Goal: Obtain resource: Obtain resource

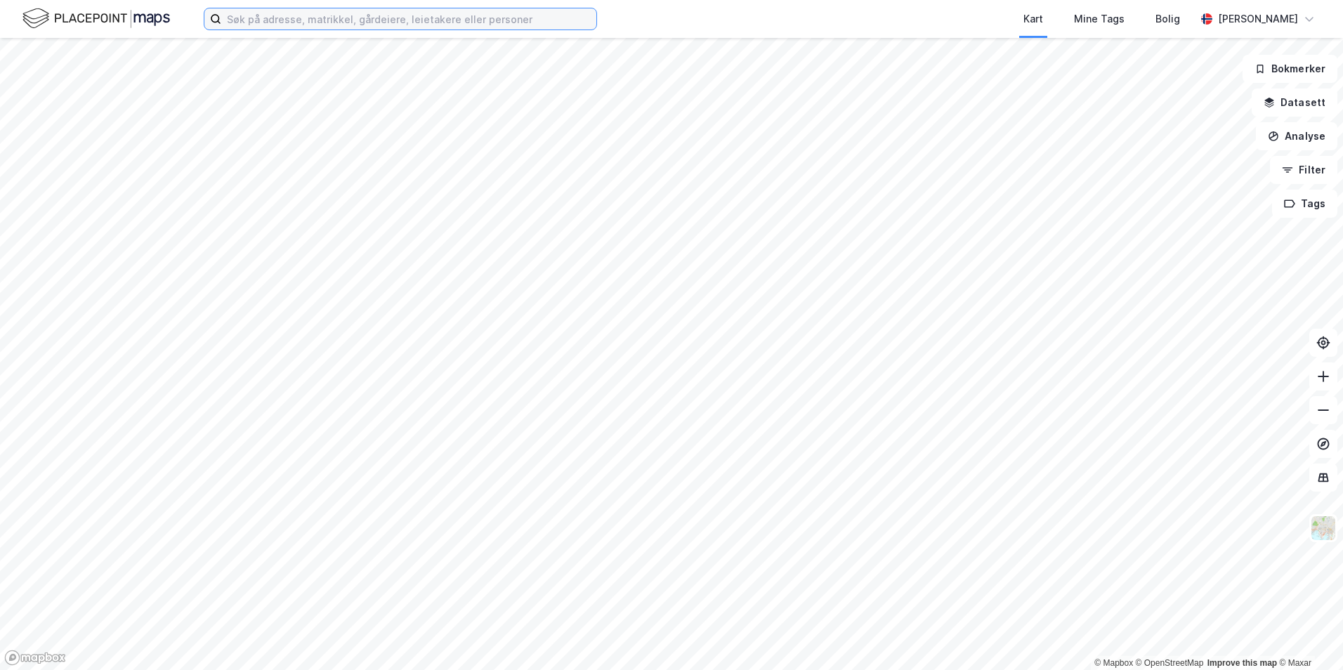
click at [333, 29] on input at bounding box center [408, 18] width 375 height 21
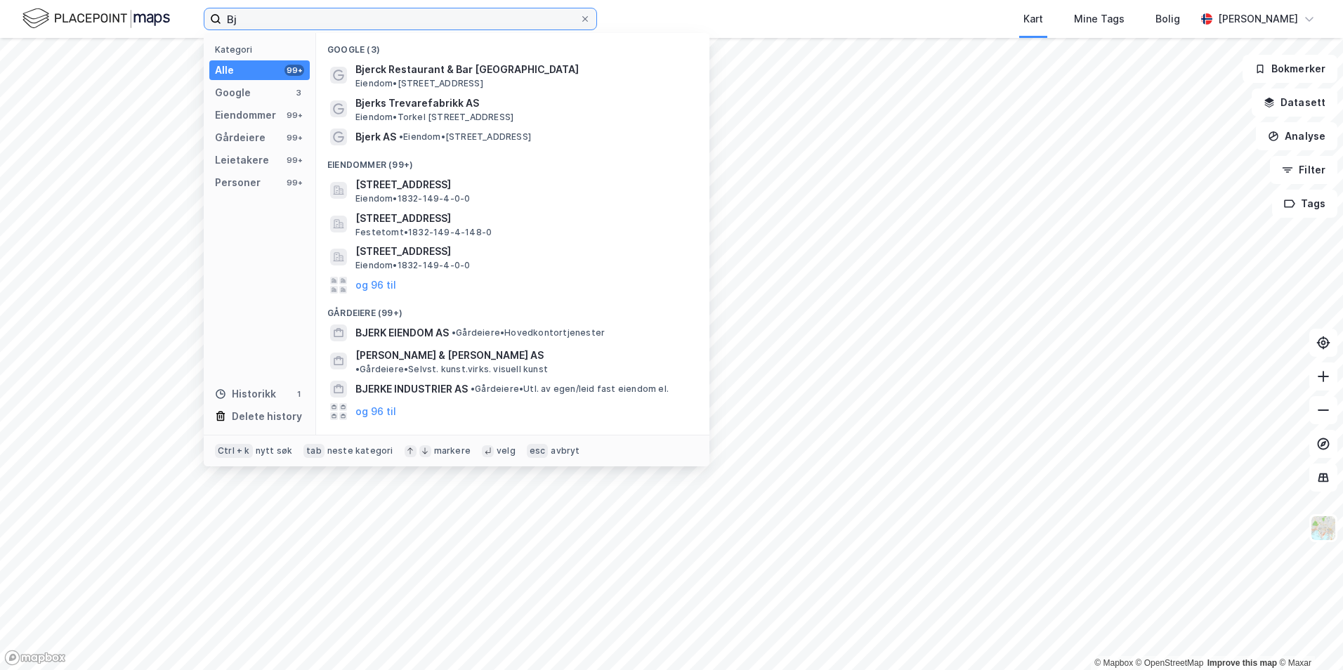
type input "B"
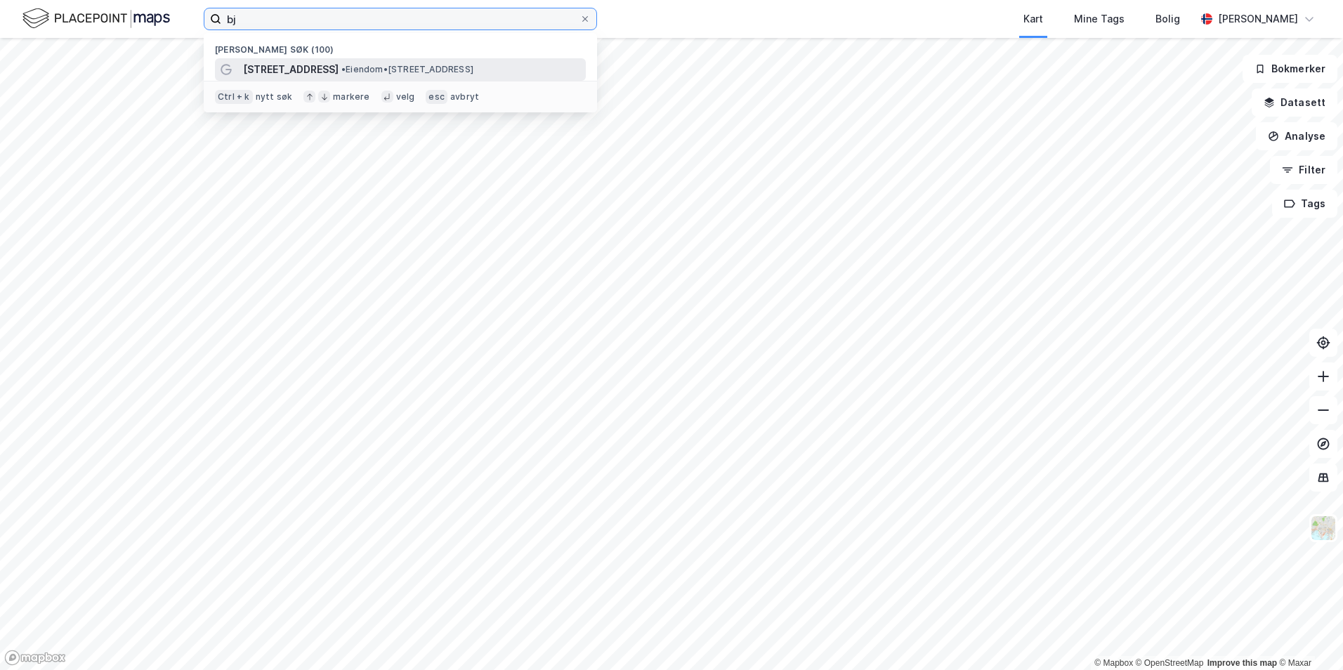
type input "bj"
click at [375, 72] on span "• Eiendom • [STREET_ADDRESS]" at bounding box center [407, 69] width 132 height 11
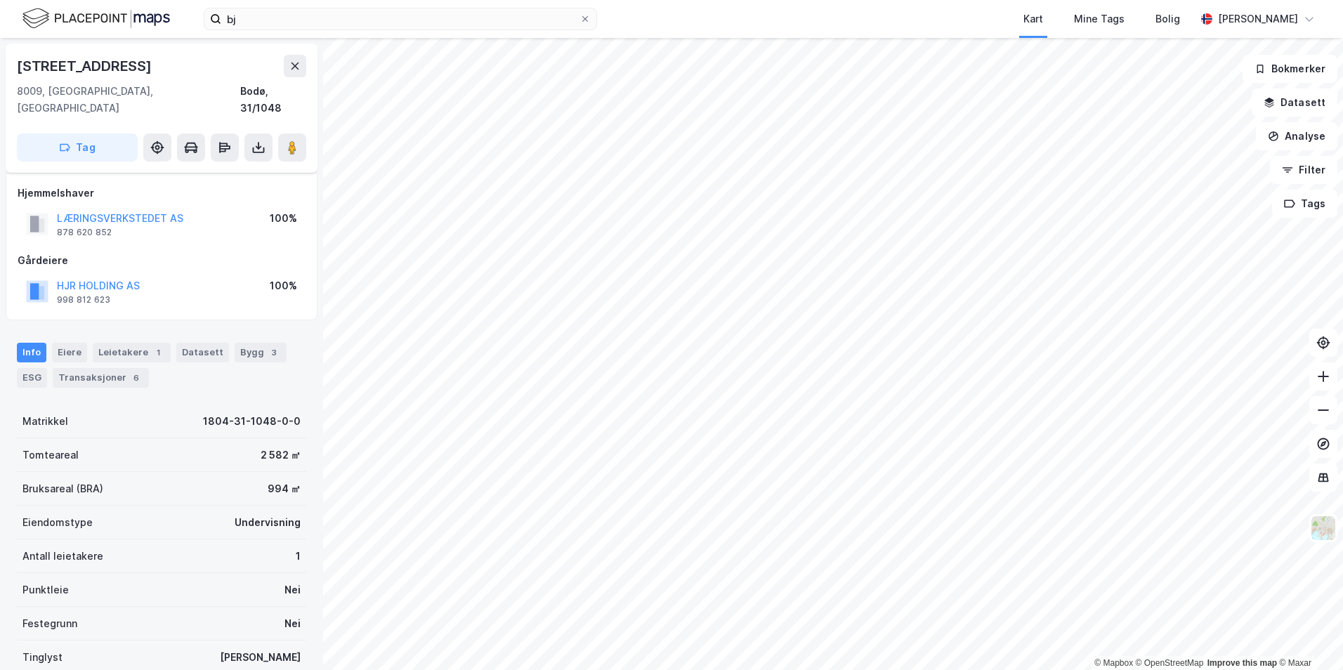
scroll to position [70, 0]
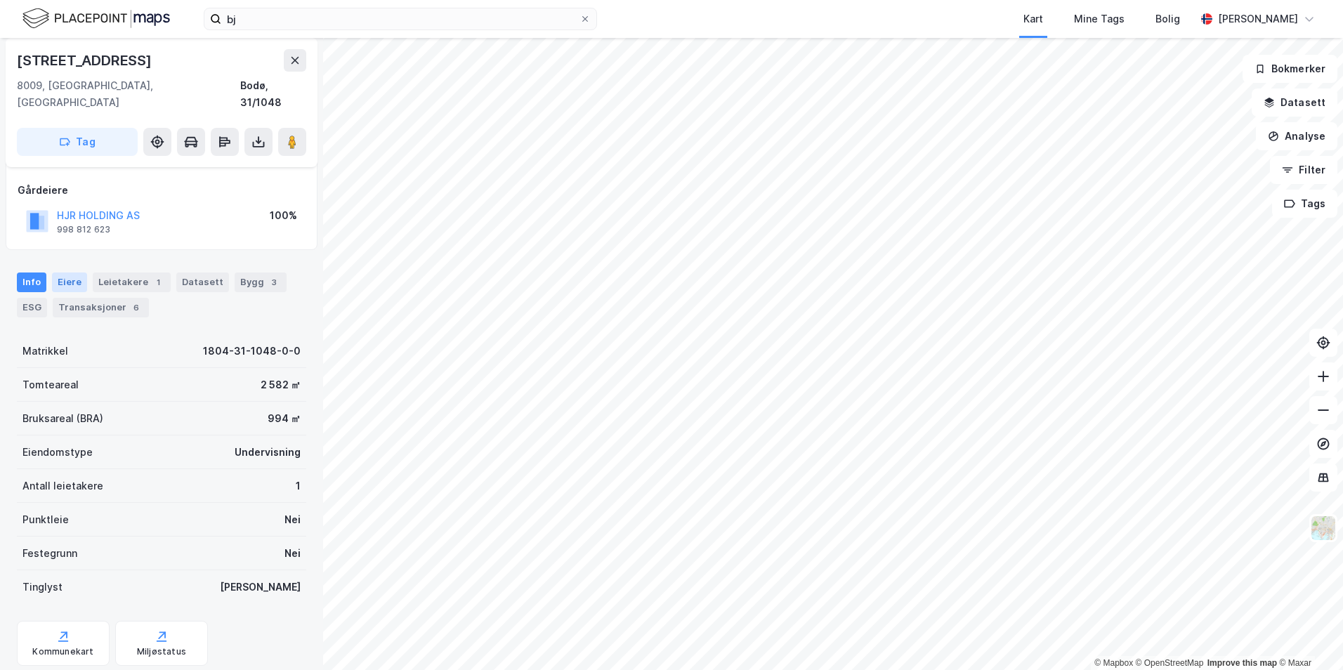
click at [59, 273] on div "Eiere" at bounding box center [69, 283] width 35 height 20
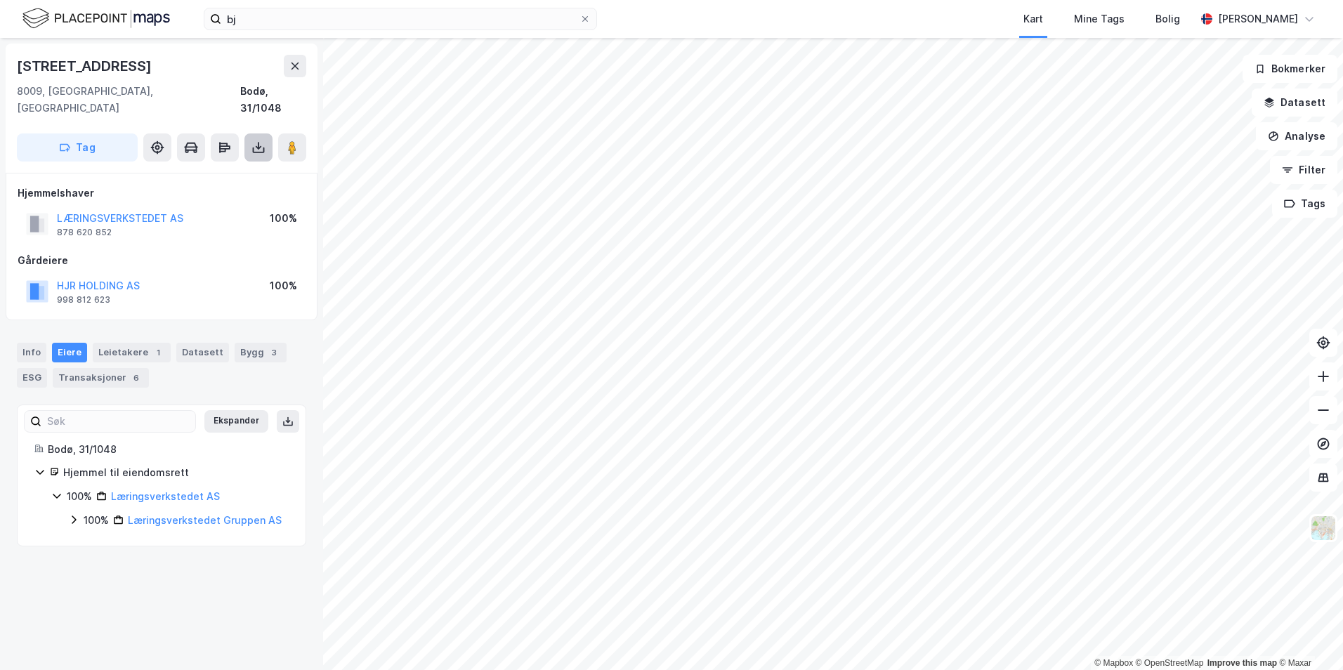
click at [255, 140] on icon at bounding box center [258, 147] width 14 height 14
click at [203, 170] on div "Last ned grunnbok" at bounding box center [188, 175] width 81 height 11
click at [225, 192] on div "Last ned matrikkelrapport" at bounding box center [206, 197] width 116 height 11
click at [27, 343] on div "Info" at bounding box center [32, 353] width 30 height 20
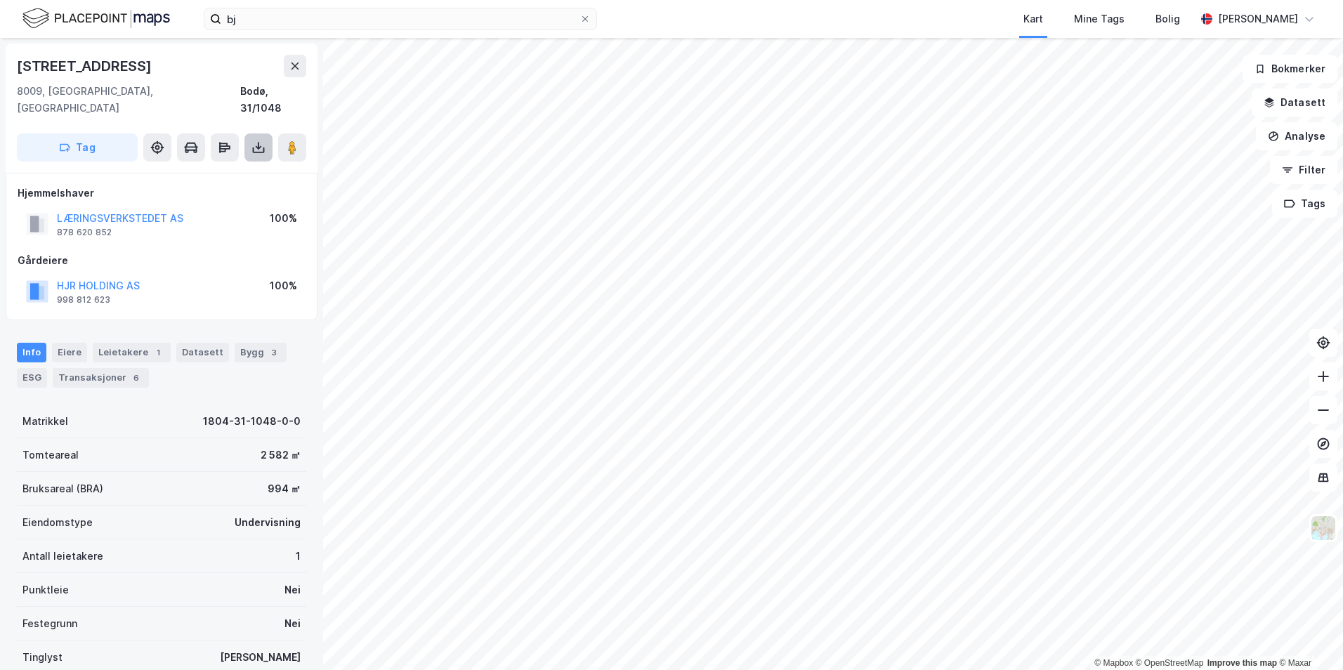
click at [253, 140] on icon at bounding box center [258, 147] width 14 height 14
click at [232, 192] on div "Last ned matrikkelrapport" at bounding box center [206, 197] width 116 height 11
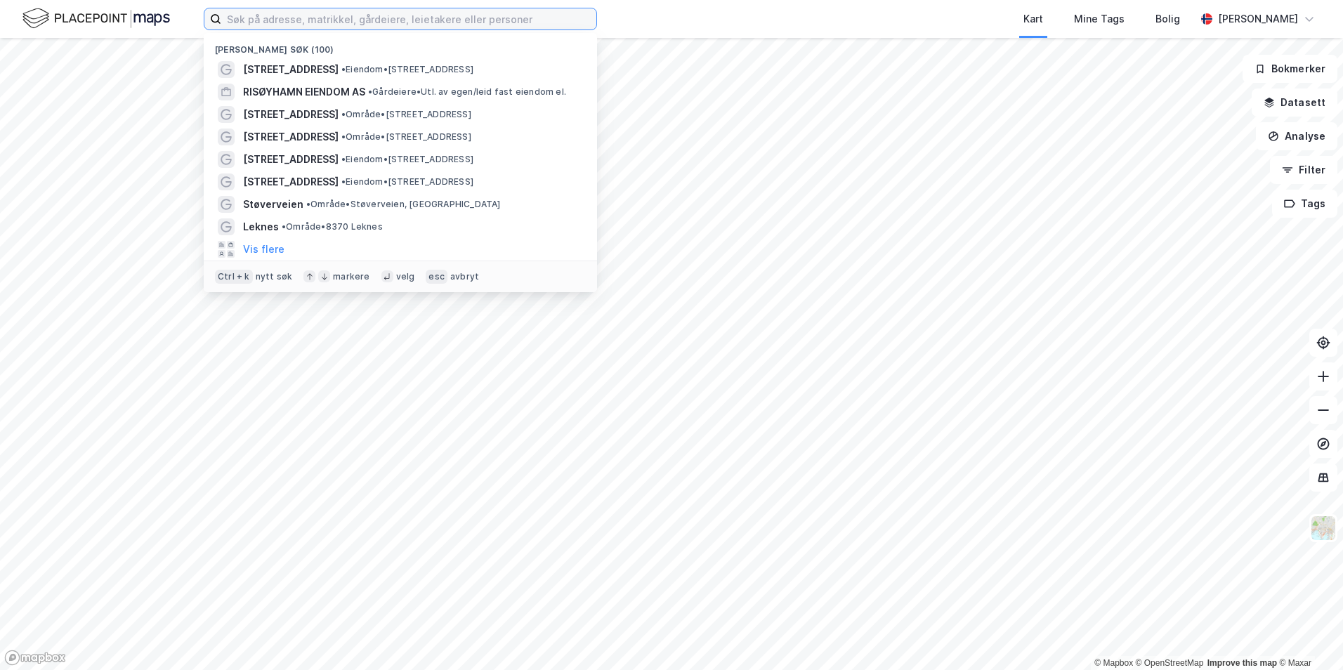
click at [362, 21] on input at bounding box center [408, 18] width 375 height 21
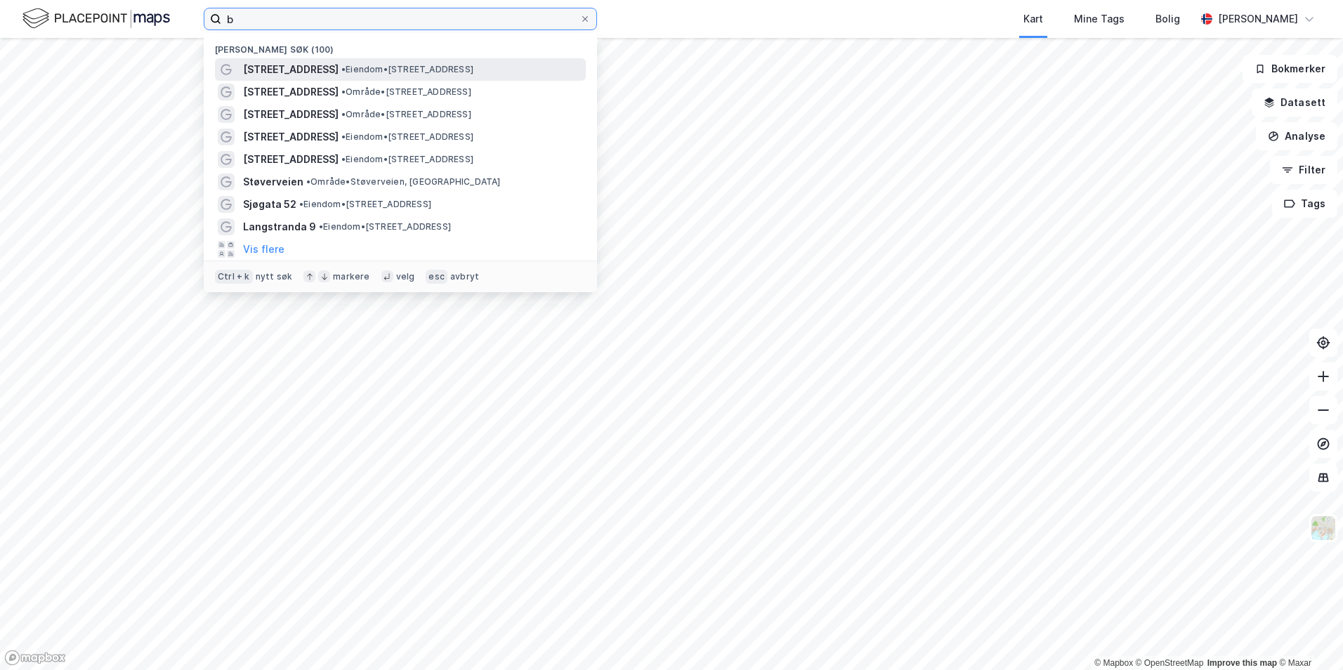
type input "b"
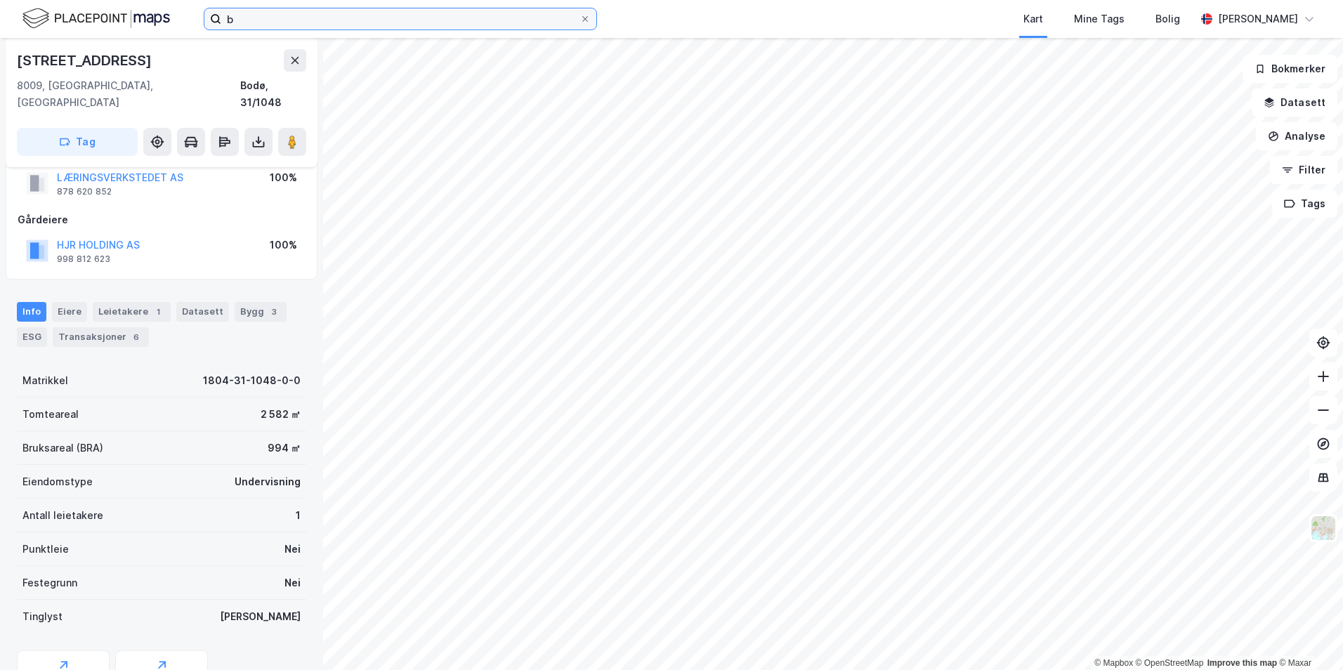
scroll to position [95, 0]
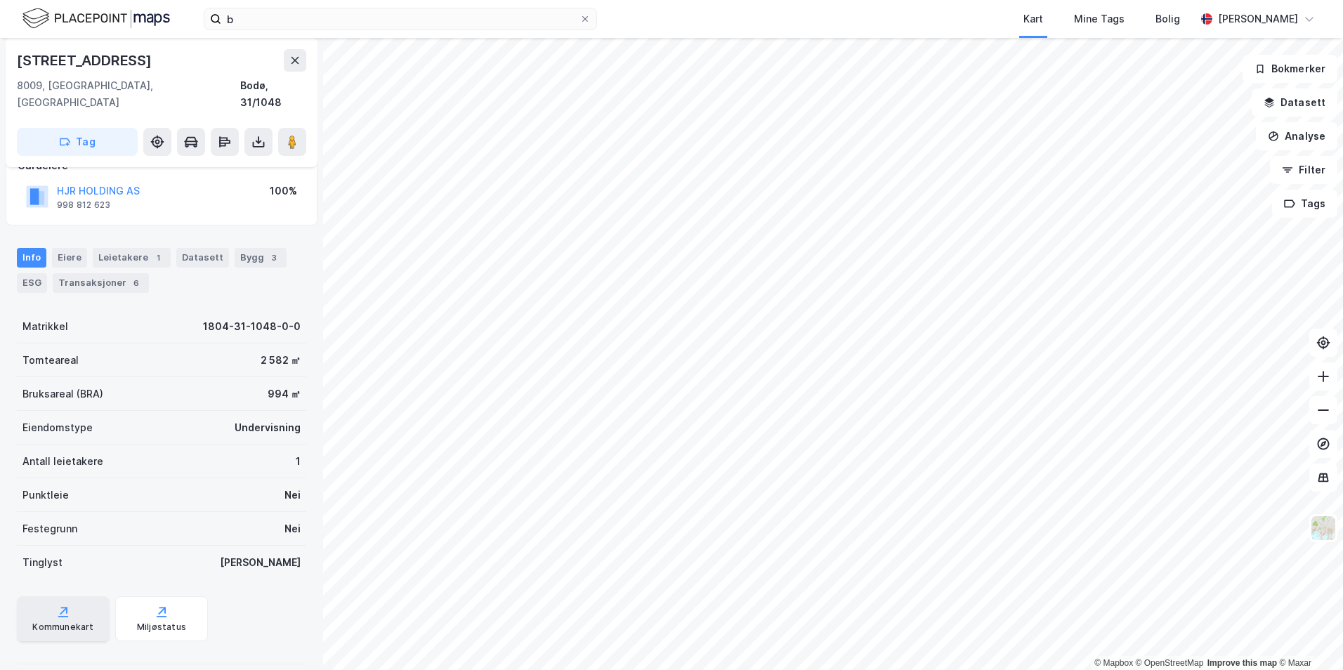
click at [70, 622] on div "Kommunekart" at bounding box center [62, 627] width 61 height 11
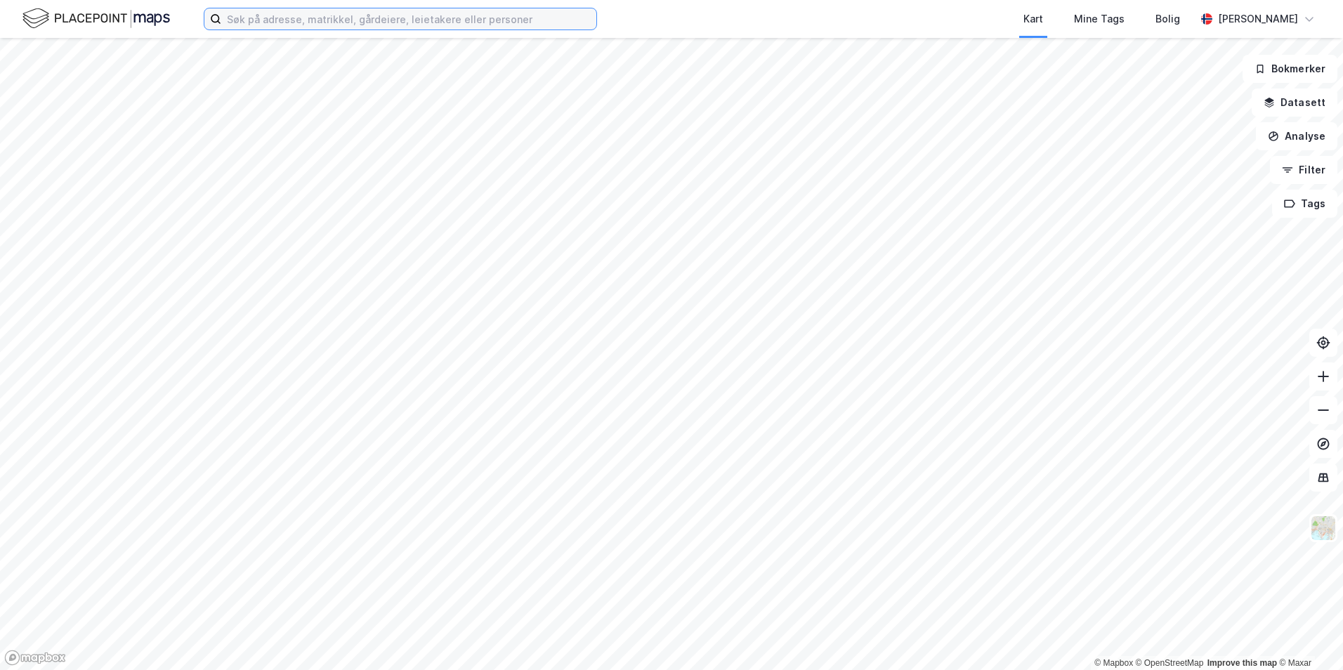
click at [379, 25] on input at bounding box center [408, 18] width 375 height 21
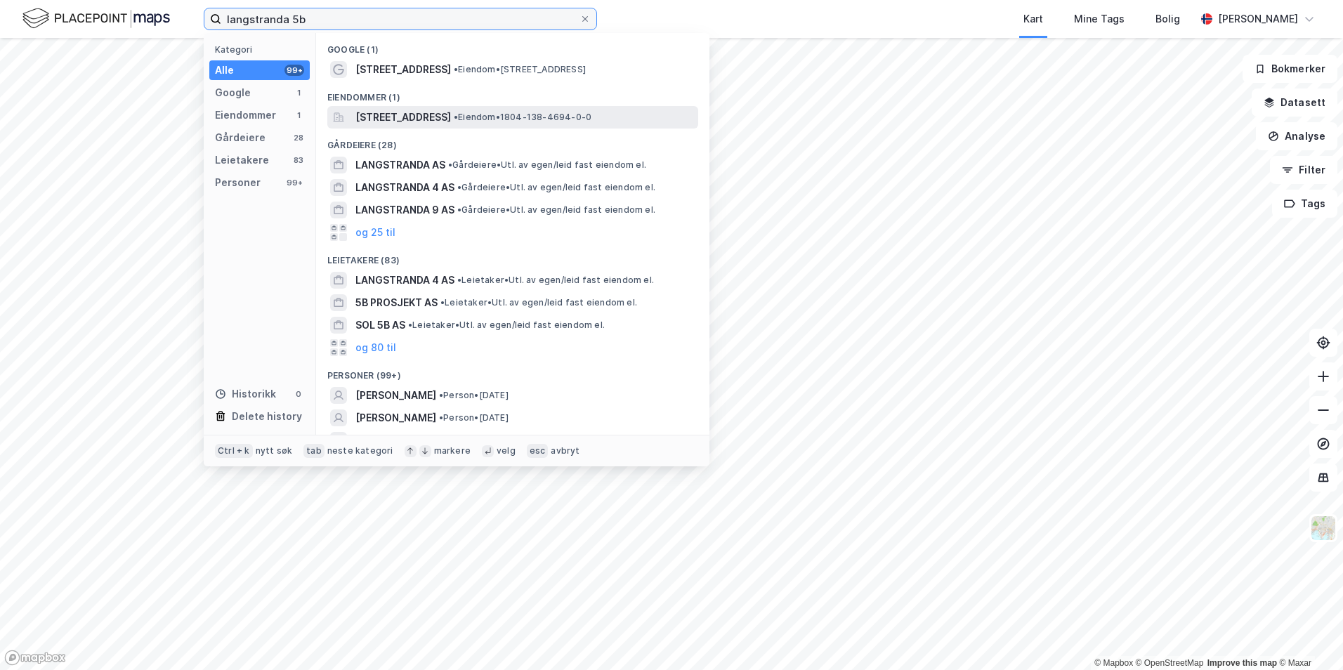
type input "langstranda 5b"
click at [447, 124] on span "[STREET_ADDRESS]" at bounding box center [403, 117] width 96 height 17
